Goal: Book appointment/travel/reservation

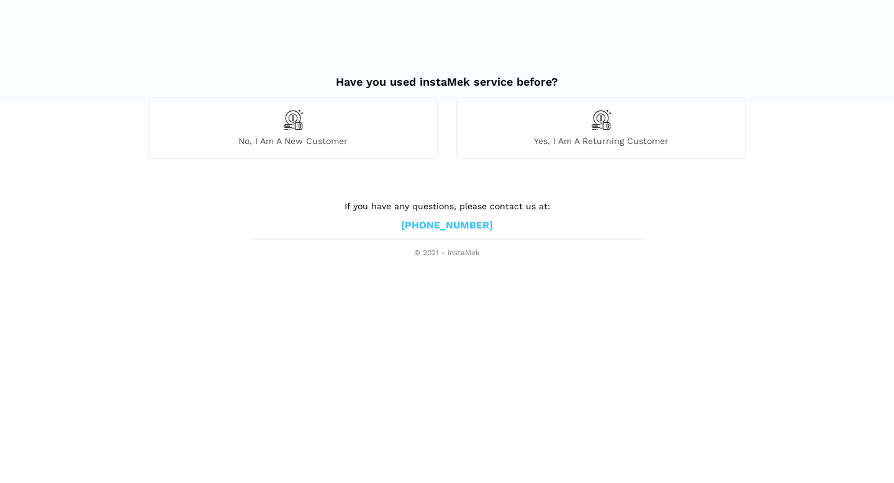
click at [605, 132] on div "Yes, I am a returning customer" at bounding box center [601, 128] width 289 height 61
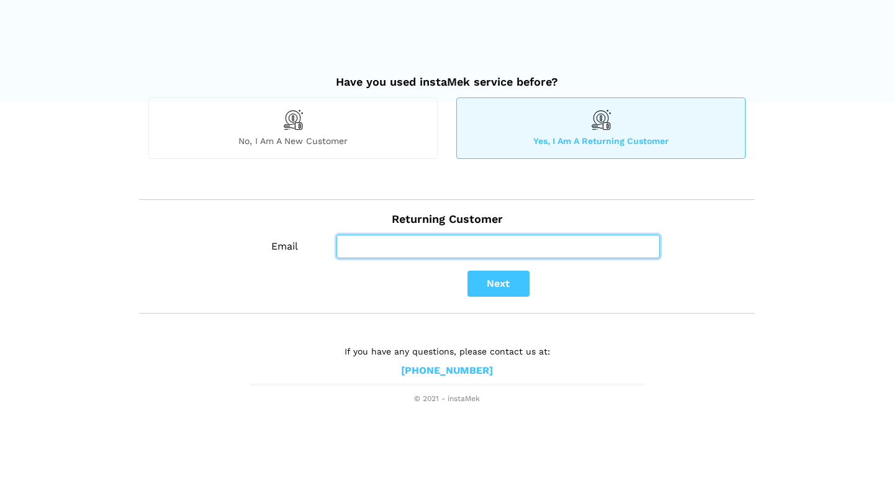
click at [395, 257] on input "Email" at bounding box center [499, 247] width 324 height 24
type input "[EMAIL_ADDRESS][DOMAIN_NAME]"
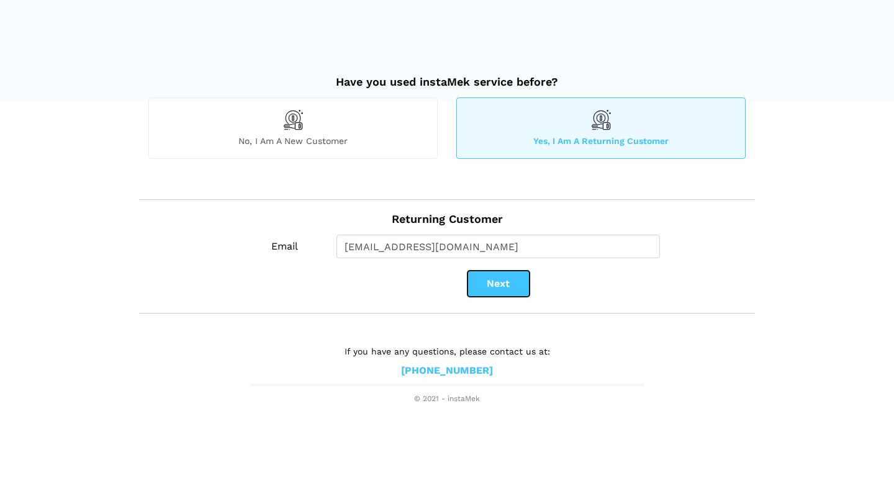
click at [510, 287] on button "Next" at bounding box center [499, 284] width 62 height 26
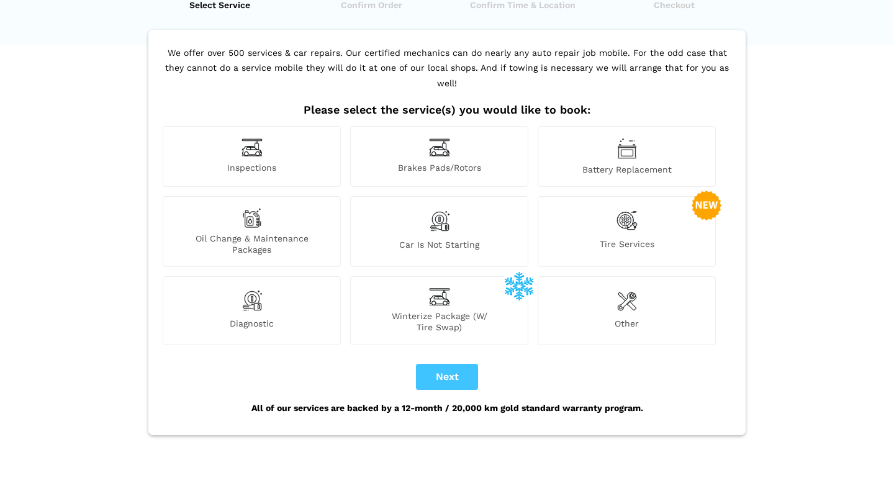
scroll to position [64, 0]
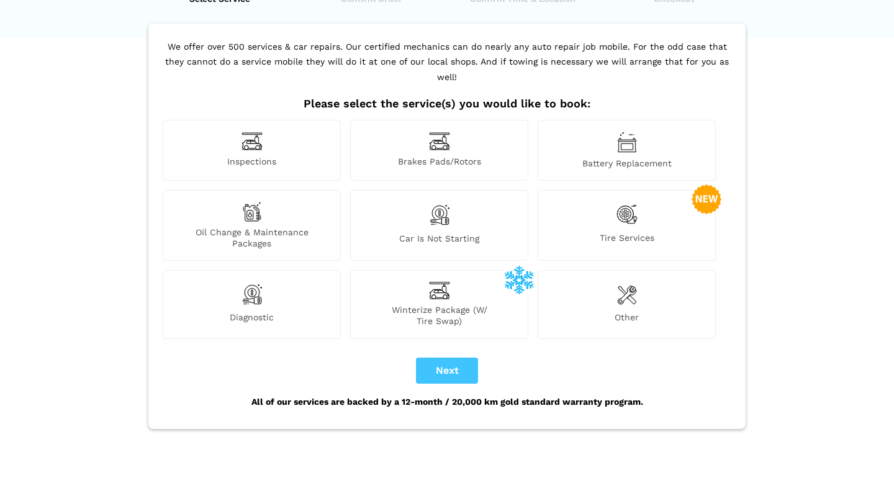
click at [260, 134] on img at bounding box center [252, 141] width 21 height 19
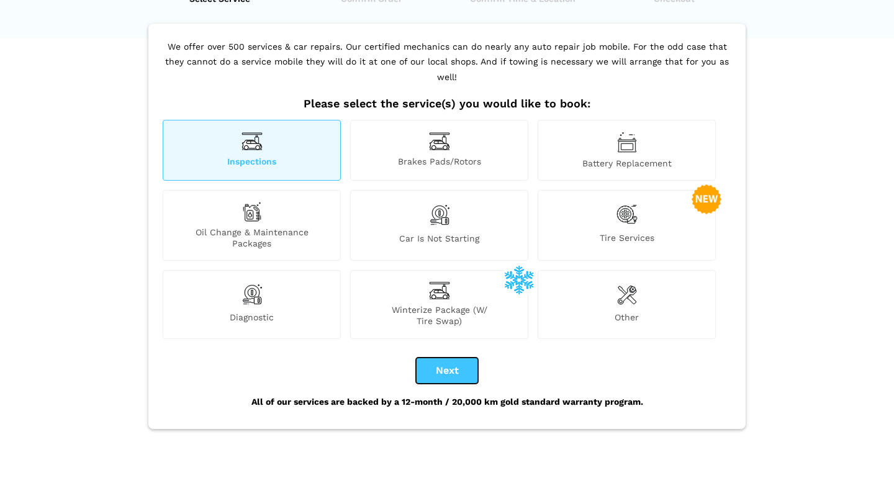
click at [450, 360] on button "Next" at bounding box center [447, 371] width 62 height 26
checkbox input "true"
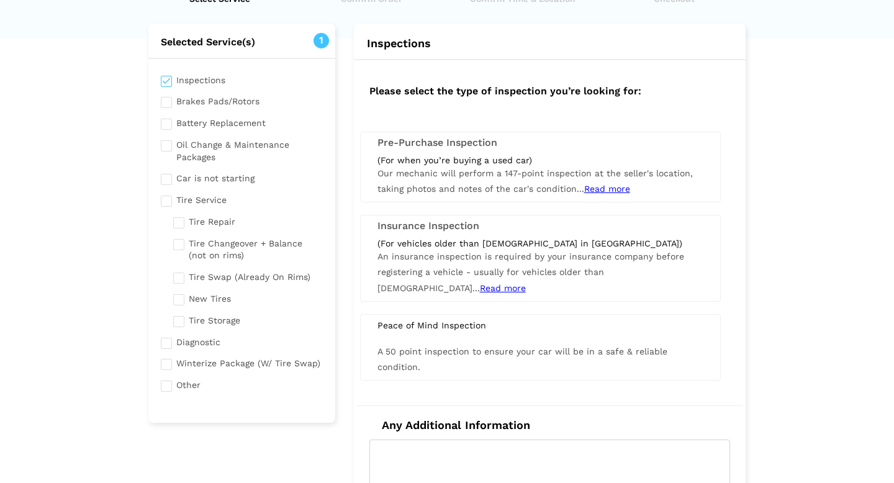
scroll to position [0, 0]
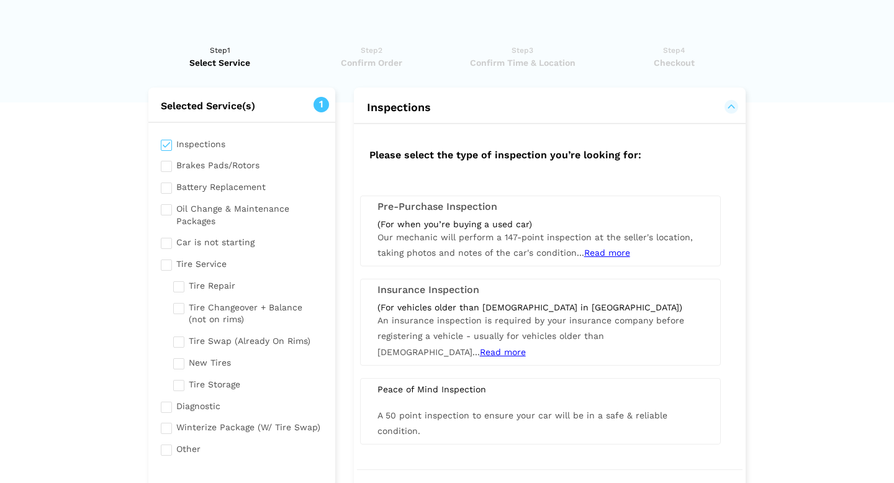
click at [463, 206] on h3 "Pre-Purchase Inspection" at bounding box center [541, 206] width 326 height 11
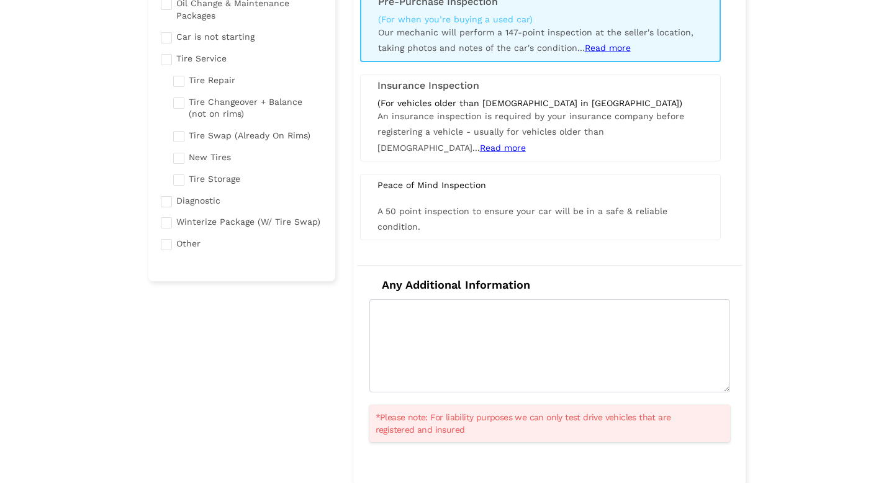
scroll to position [247, 0]
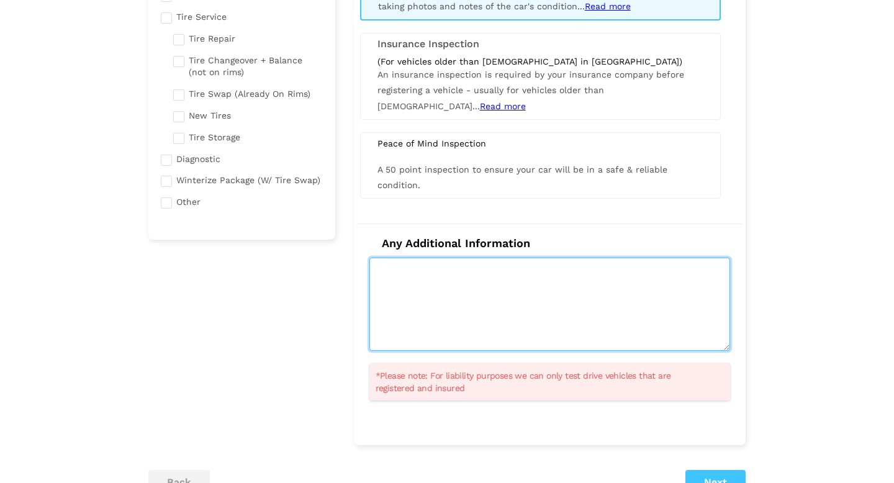
click at [568, 304] on textarea at bounding box center [550, 304] width 361 height 93
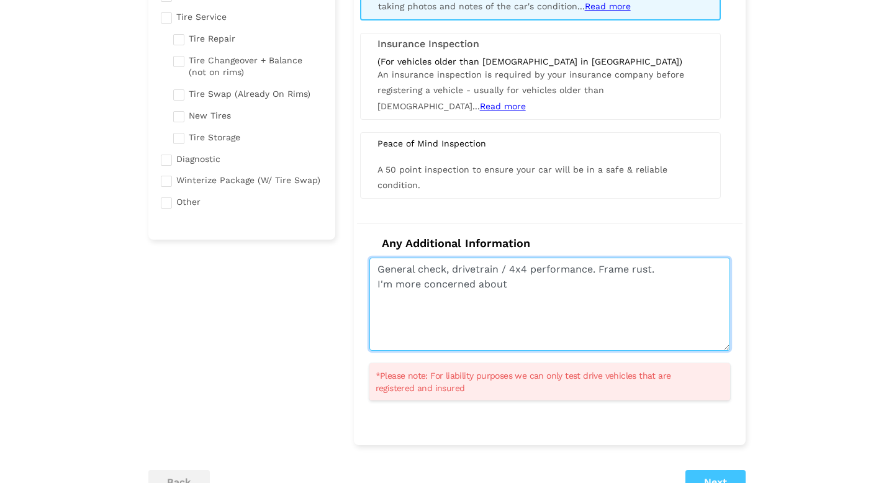
click at [684, 273] on textarea "General check, drivetrain / 4x4 performance. Frame rust. I'm more concerned abo…" at bounding box center [550, 304] width 361 height 93
click at [556, 300] on textarea "General check, drivetrain / 4x4 performance. Frame rust. Health of engine. I'm …" at bounding box center [550, 304] width 361 height 93
click at [619, 303] on textarea "General check, drivetrain / 4x4 performance. Frame rust. Health of engine. I'm …" at bounding box center [550, 304] width 361 height 93
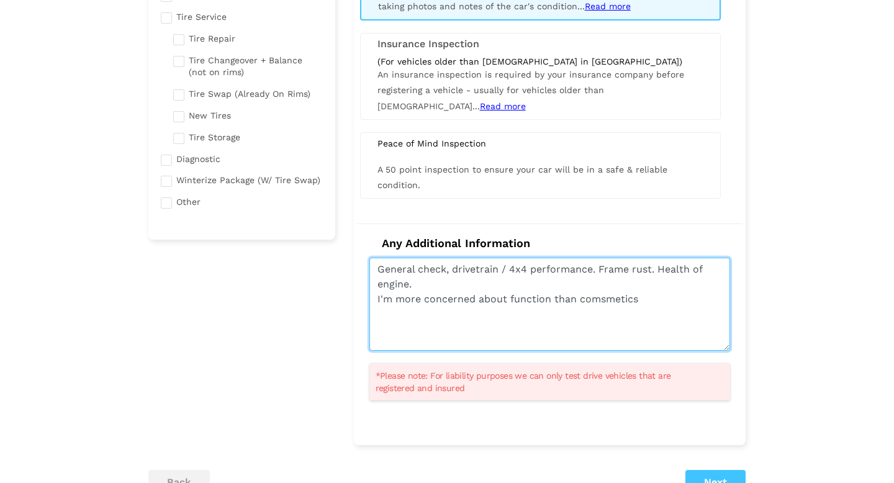
click at [619, 317] on textarea "General check, drivetrain / 4x4 performance. Frame rust. Health of engine. I'm …" at bounding box center [550, 304] width 361 height 93
click at [617, 302] on textarea "General check, drivetrain / 4x4 performance. Frame rust. Health of engine. I'm …" at bounding box center [550, 304] width 361 height 93
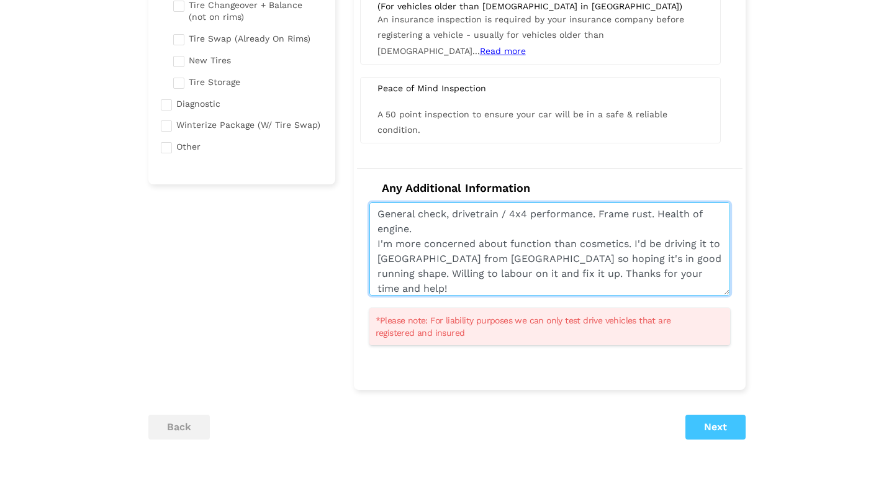
scroll to position [353, 0]
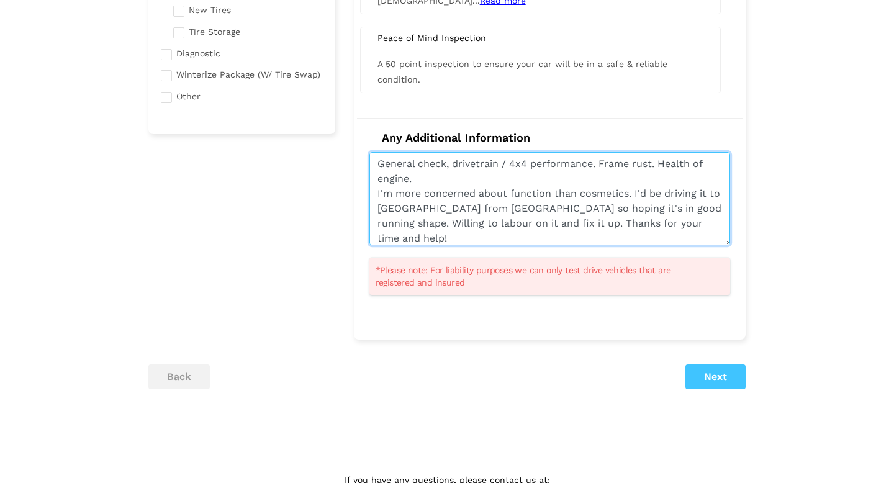
type textarea "General check, drivetrain / 4x4 performance. Frame rust. Health of engine. I'm …"
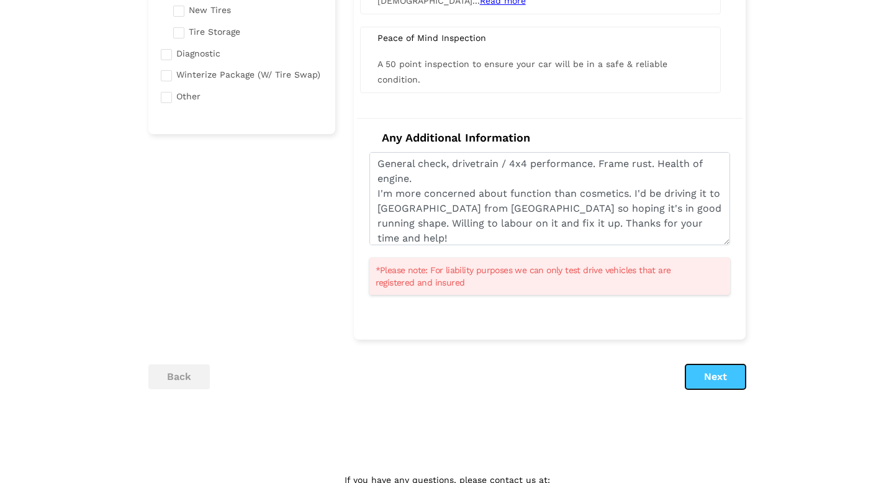
click at [725, 378] on button "Next" at bounding box center [716, 377] width 60 height 25
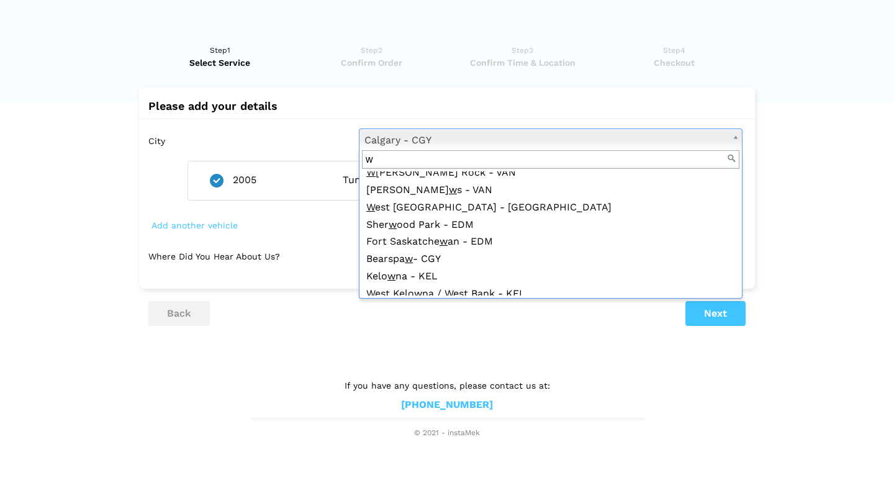
scroll to position [0, 0]
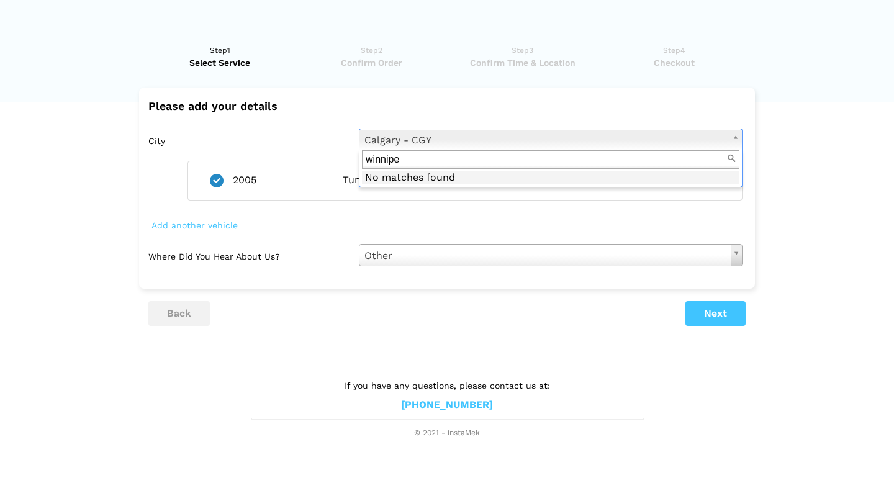
type input "[GEOGRAPHIC_DATA]"
